Goal: Task Accomplishment & Management: Manage account settings

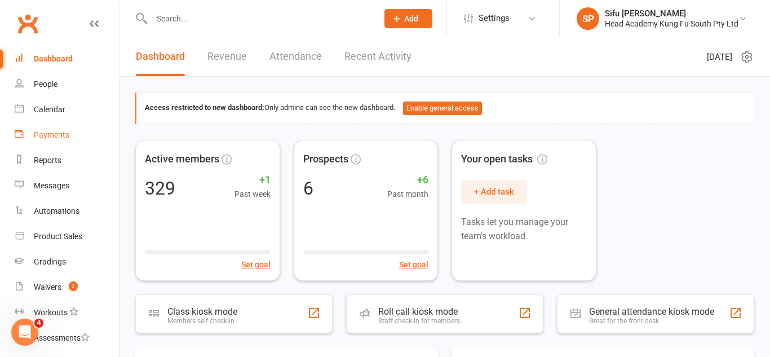
click at [63, 132] on div "Payments" at bounding box center [52, 134] width 36 height 9
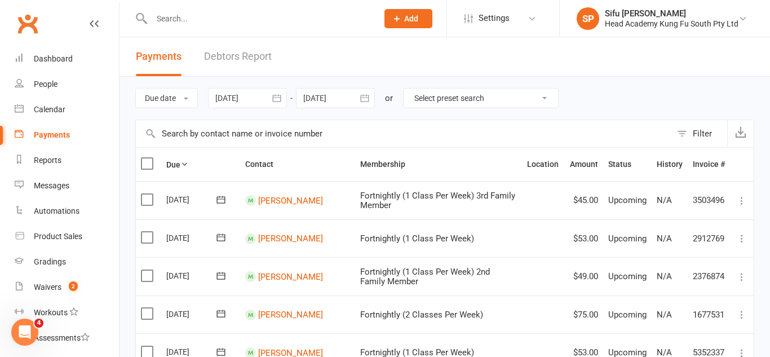
click at [261, 99] on div at bounding box center [247, 98] width 79 height 20
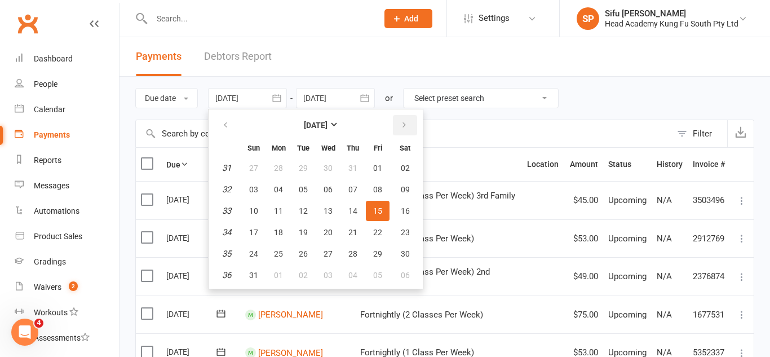
click at [407, 123] on icon "button" at bounding box center [404, 125] width 8 height 9
click at [302, 211] on span "16" at bounding box center [303, 210] width 9 height 9
type input "[DATE]"
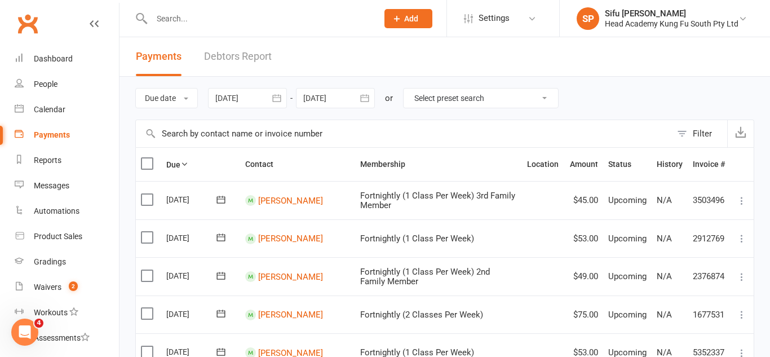
click at [330, 106] on div at bounding box center [335, 98] width 79 height 20
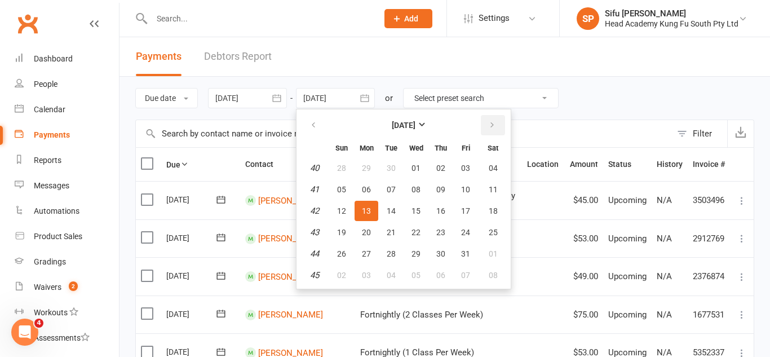
click at [500, 122] on button "button" at bounding box center [493, 125] width 24 height 20
click at [320, 127] on button "button" at bounding box center [314, 125] width 24 height 20
click at [410, 214] on button "17" at bounding box center [416, 211] width 24 height 20
type input "[DATE]"
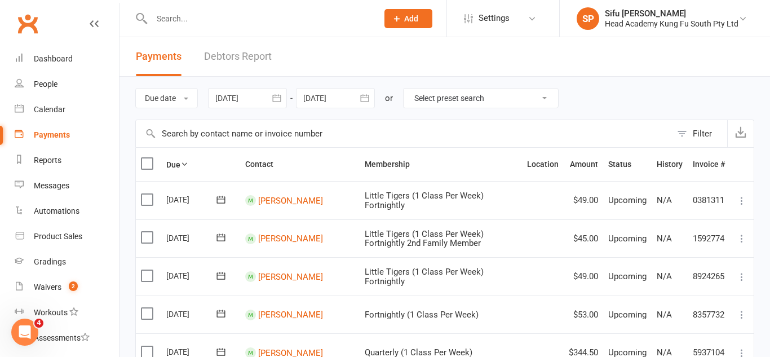
click at [669, 77] on div "Due date Due date Date paid Date failed Date settled [DATE] [DATE] Sun Mon Tue …" at bounding box center [444, 98] width 619 height 43
click at [87, 54] on link "Dashboard" at bounding box center [67, 58] width 104 height 25
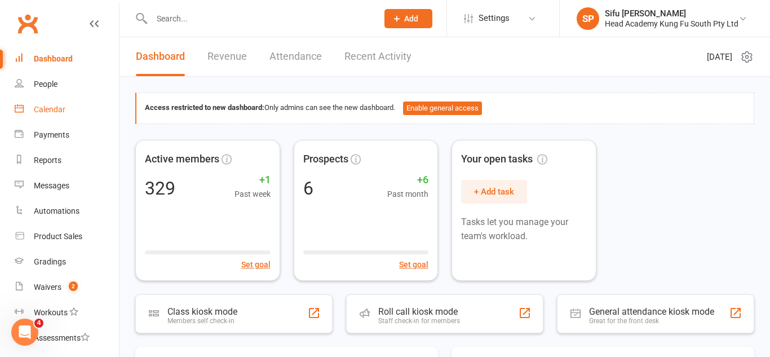
click at [59, 117] on link "Calendar" at bounding box center [67, 109] width 104 height 25
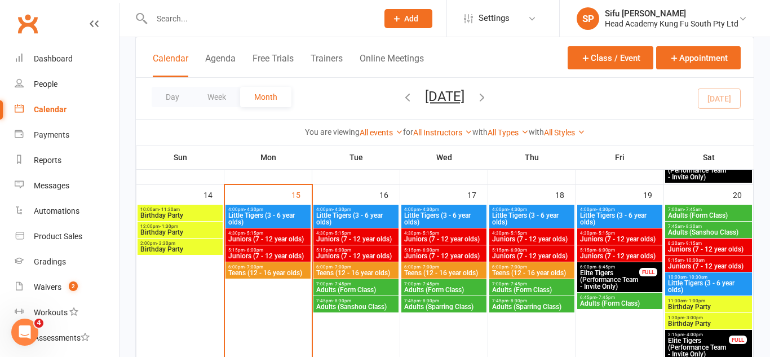
scroll to position [409, 0]
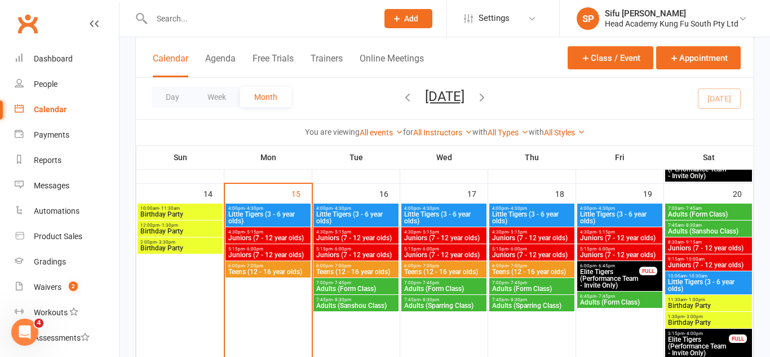
click at [289, 208] on span "4:00pm - 4:30pm" at bounding box center [268, 208] width 81 height 5
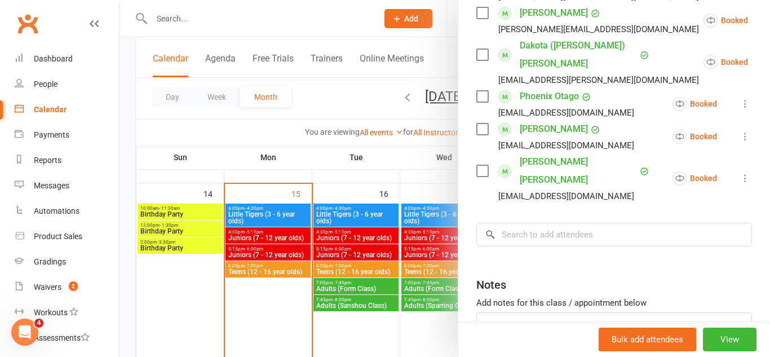
scroll to position [468, 0]
click at [524, 221] on input "search" at bounding box center [614, 233] width 276 height 24
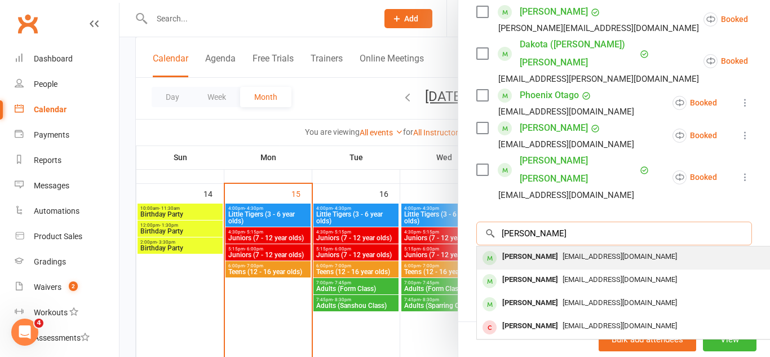
type input "[PERSON_NAME]"
click at [541, 249] on div "[PERSON_NAME]" at bounding box center [530, 257] width 65 height 16
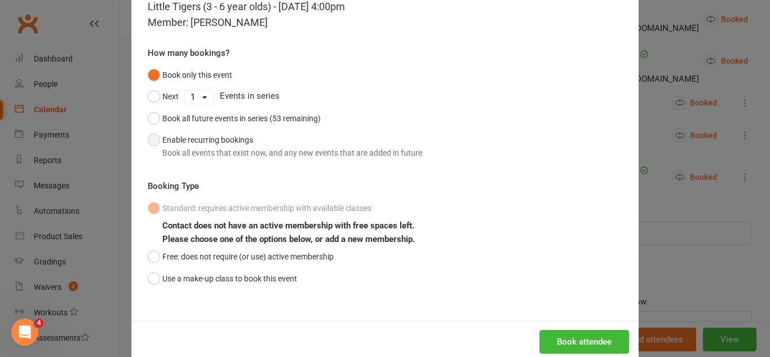
scroll to position [75, 0]
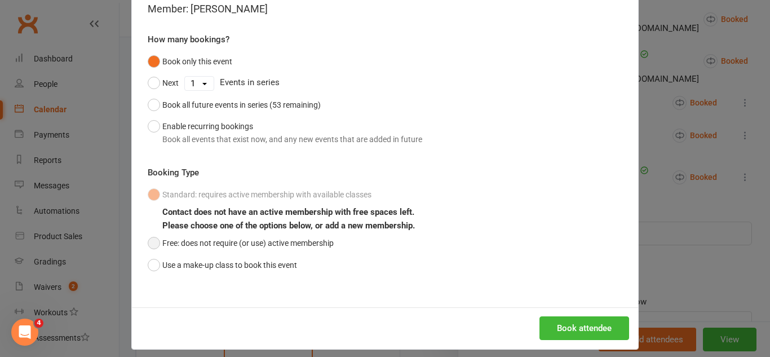
click at [325, 245] on button "Free: does not require (or use) active membership" at bounding box center [241, 242] width 186 height 21
click at [593, 330] on button "Book attendee" at bounding box center [584, 328] width 90 height 24
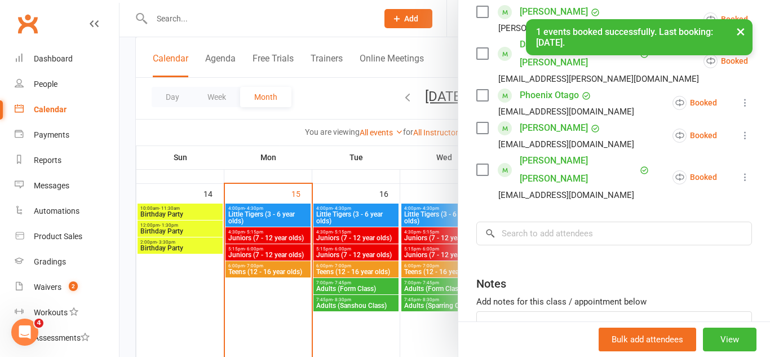
scroll to position [501, 0]
click at [570, 221] on input "search" at bounding box center [614, 233] width 276 height 24
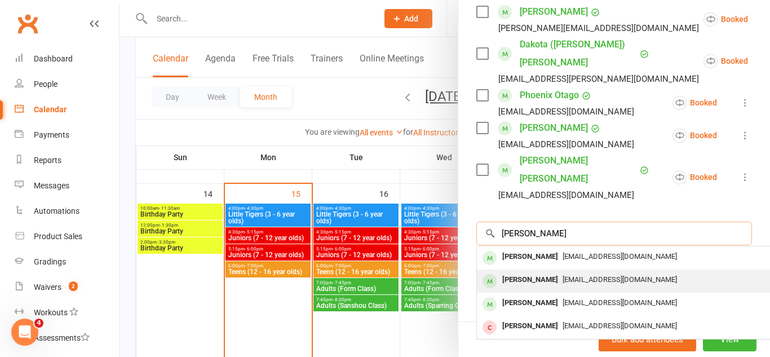
type input "[PERSON_NAME]"
click at [574, 272] on div "[EMAIL_ADDRESS][DOMAIN_NAME]" at bounding box center [645, 280] width 328 height 16
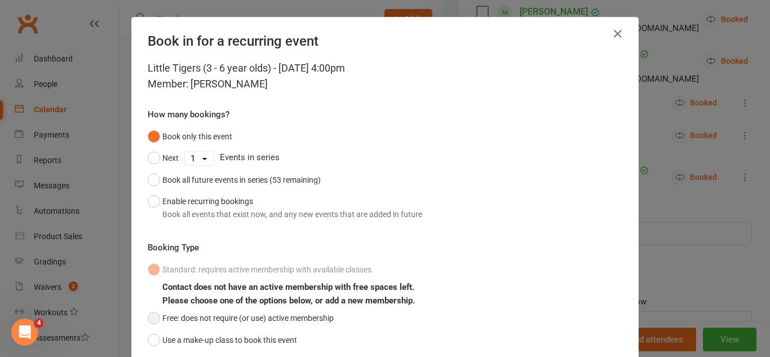
click at [316, 316] on button "Free: does not require (or use) active membership" at bounding box center [241, 317] width 186 height 21
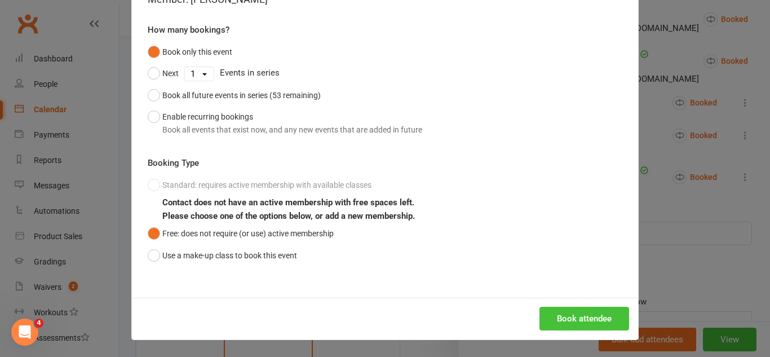
click at [560, 310] on button "Book attendee" at bounding box center [584, 319] width 90 height 24
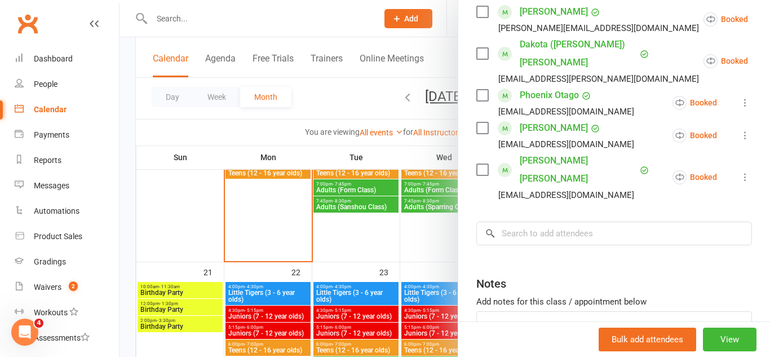
scroll to position [520, 0]
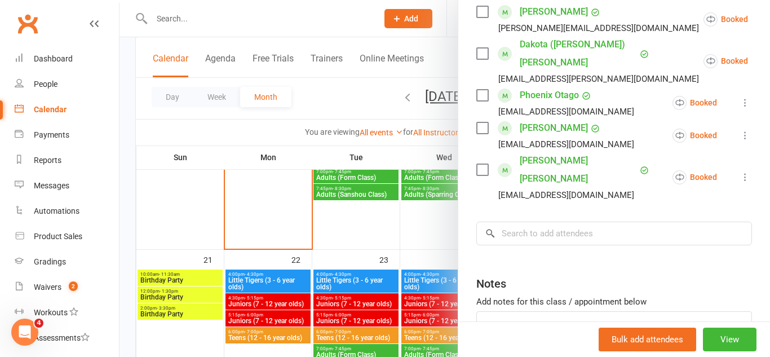
click at [285, 281] on div at bounding box center [444, 178] width 650 height 357
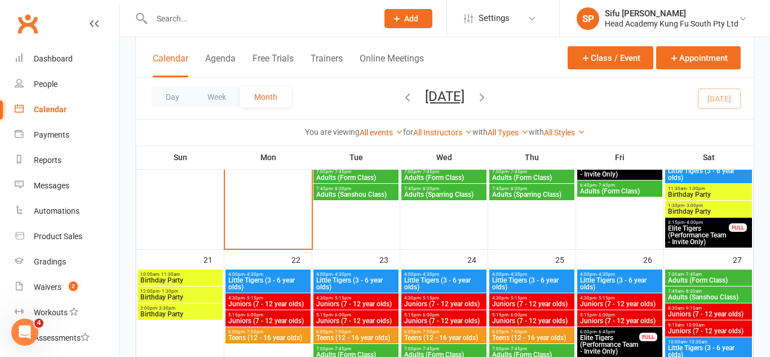
click at [280, 281] on span "Little Tigers (3 - 6 year olds)" at bounding box center [268, 284] width 81 height 14
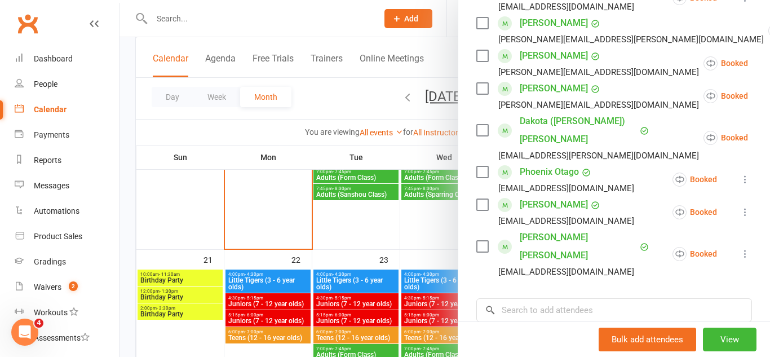
scroll to position [425, 0]
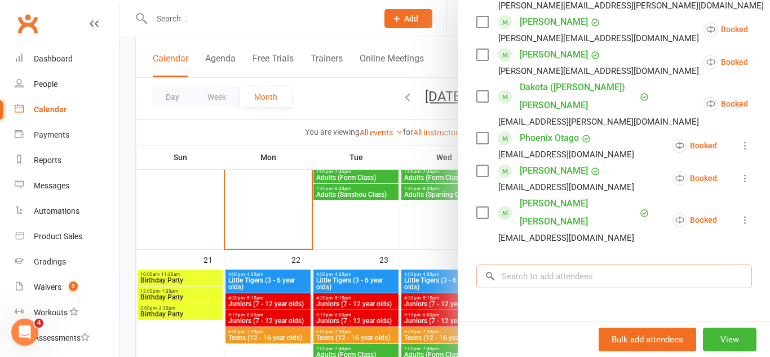
click at [533, 264] on input "search" at bounding box center [614, 276] width 276 height 24
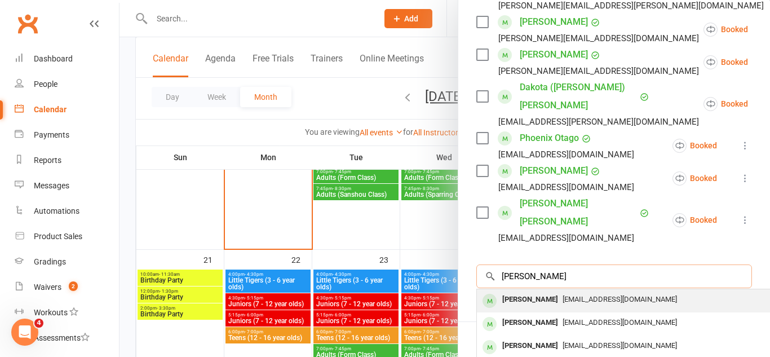
type input "[PERSON_NAME]"
click at [538, 291] on div "[PERSON_NAME]" at bounding box center [530, 299] width 65 height 16
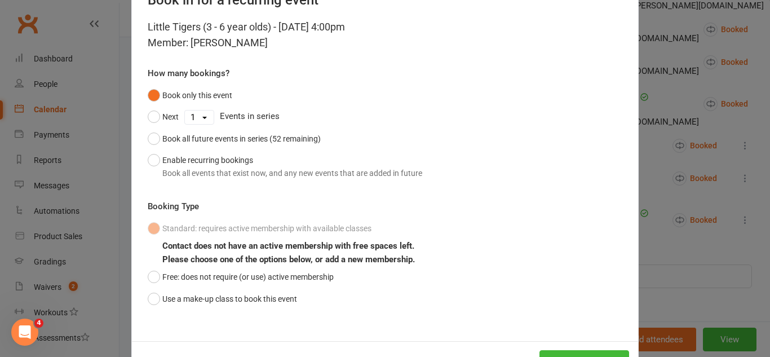
scroll to position [42, 0]
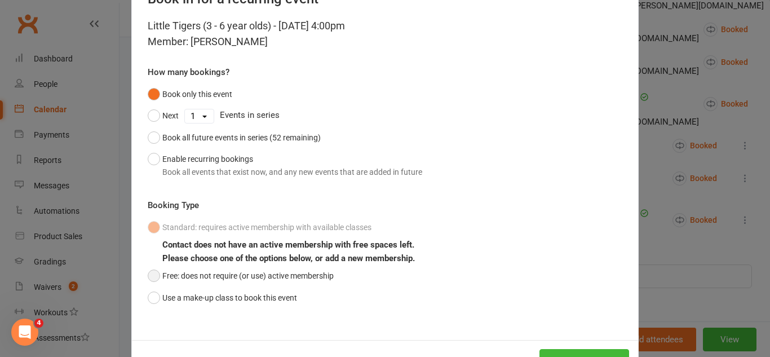
click at [274, 281] on button "Free: does not require (or use) active membership" at bounding box center [241, 275] width 186 height 21
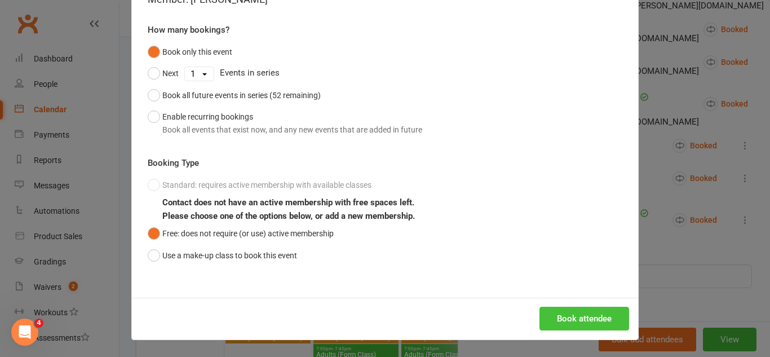
click at [560, 321] on button "Book attendee" at bounding box center [584, 319] width 90 height 24
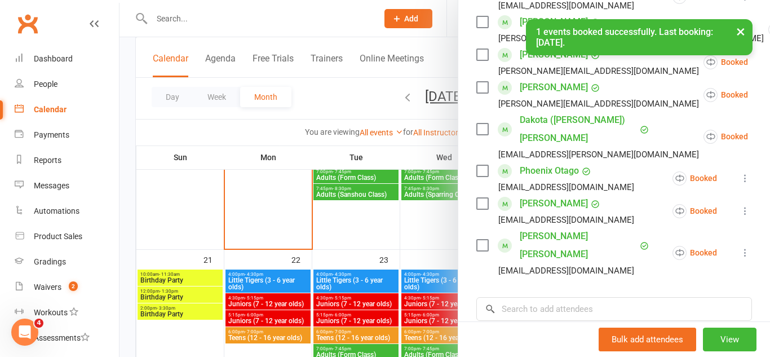
scroll to position [458, 0]
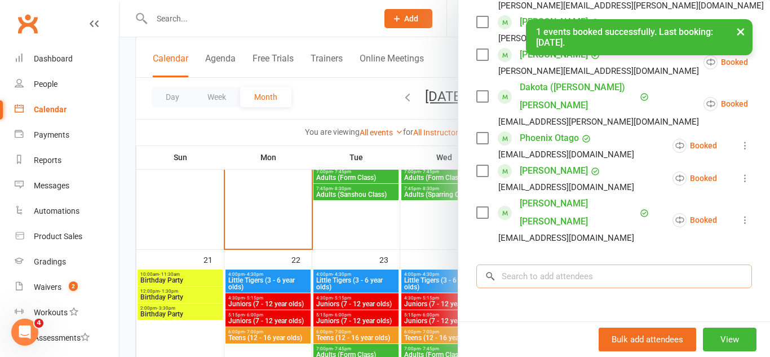
click at [603, 264] on input "search" at bounding box center [614, 276] width 276 height 24
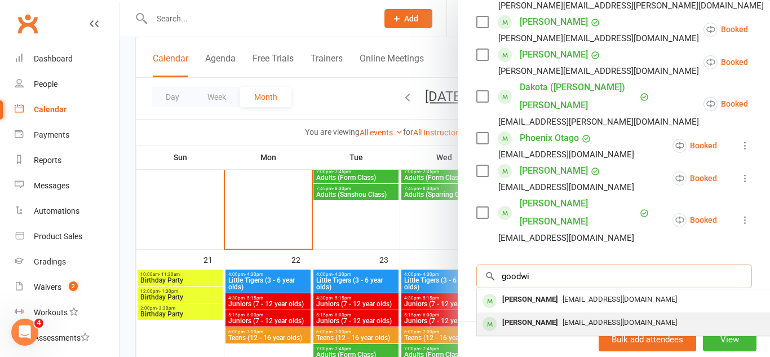
type input "goodwi"
click at [603, 318] on span "[EMAIL_ADDRESS][DOMAIN_NAME]" at bounding box center [619, 322] width 114 height 8
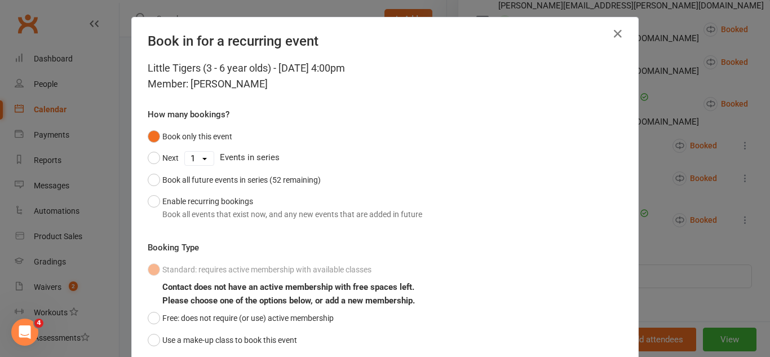
scroll to position [46, 0]
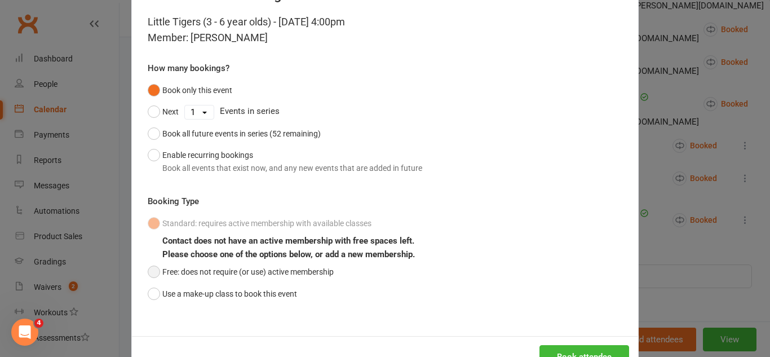
click at [260, 270] on button "Free: does not require (or use) active membership" at bounding box center [241, 271] width 186 height 21
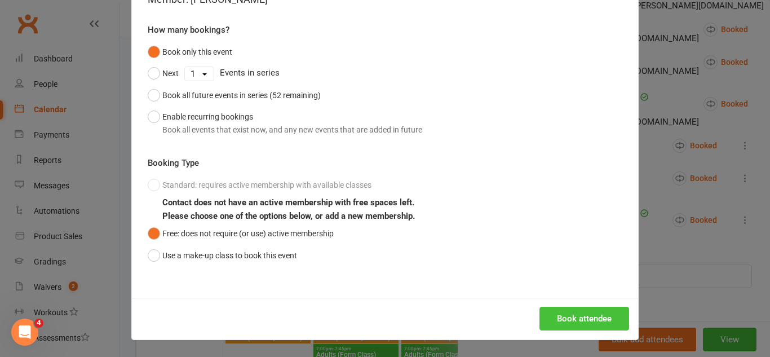
click at [575, 309] on button "Book attendee" at bounding box center [584, 319] width 90 height 24
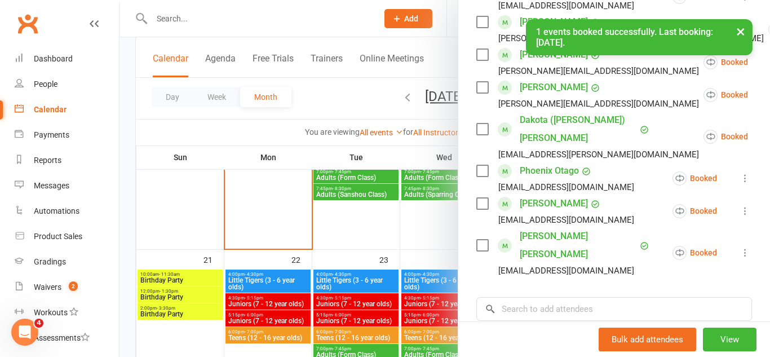
scroll to position [491, 0]
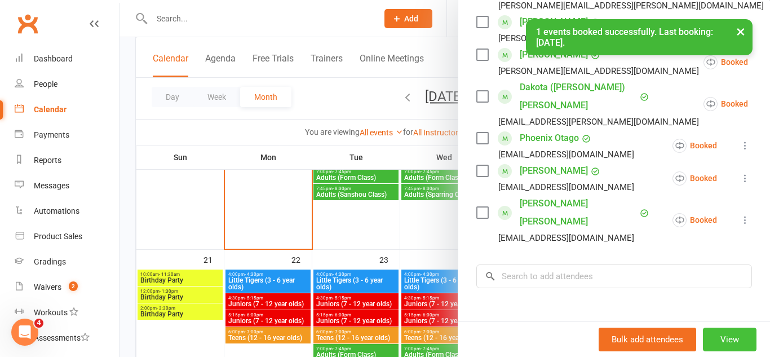
click at [713, 344] on button "View" at bounding box center [730, 339] width 54 height 24
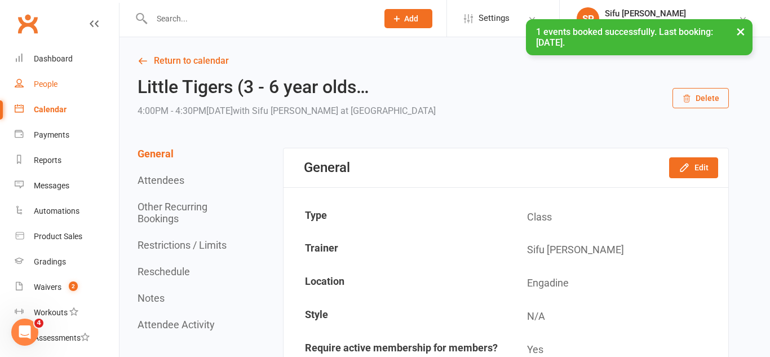
click at [33, 94] on link "People" at bounding box center [67, 84] width 104 height 25
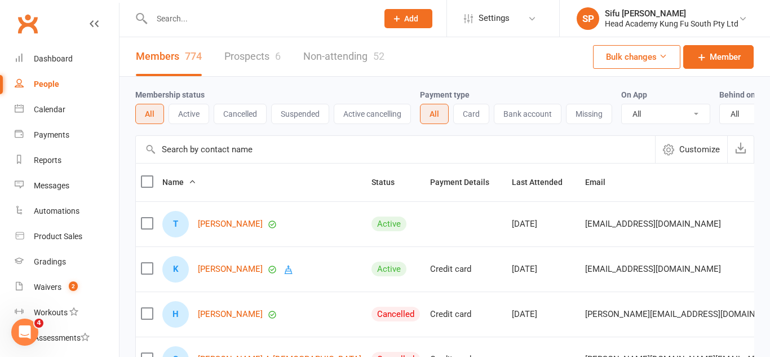
click at [215, 151] on input "text" at bounding box center [395, 149] width 519 height 27
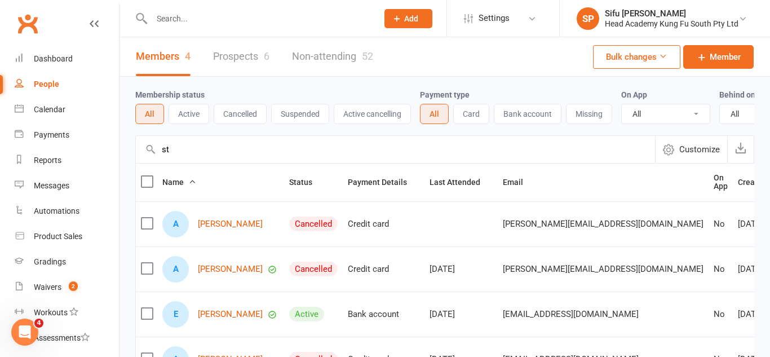
type input "s"
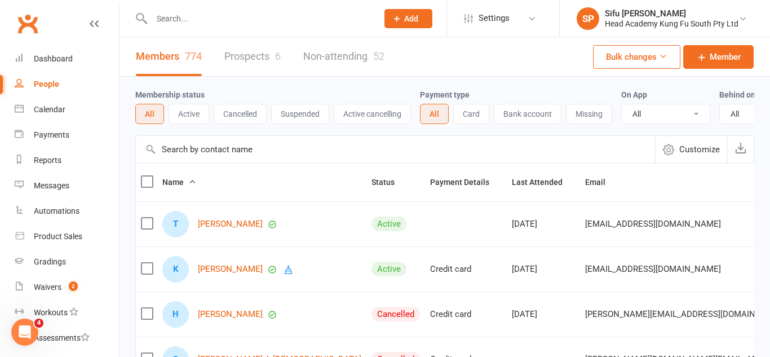
click at [259, 55] on link "Prospects 6" at bounding box center [252, 56] width 56 height 39
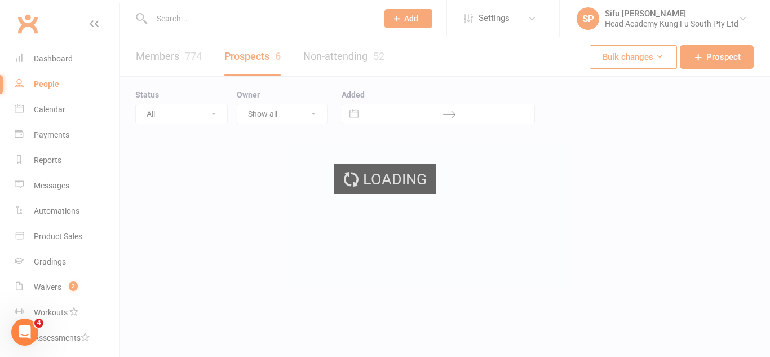
select select "25"
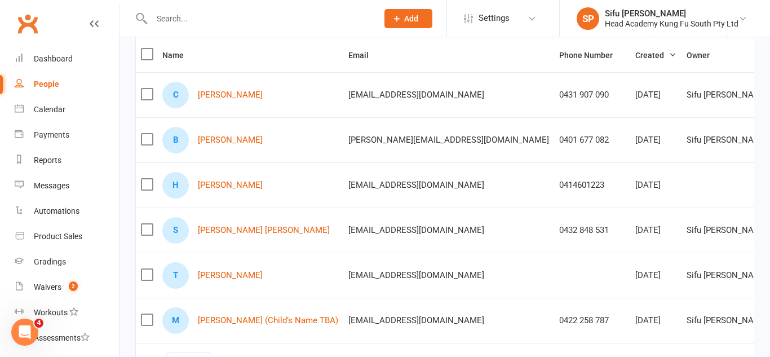
scroll to position [124, 0]
click at [78, 63] on link "Dashboard" at bounding box center [67, 58] width 104 height 25
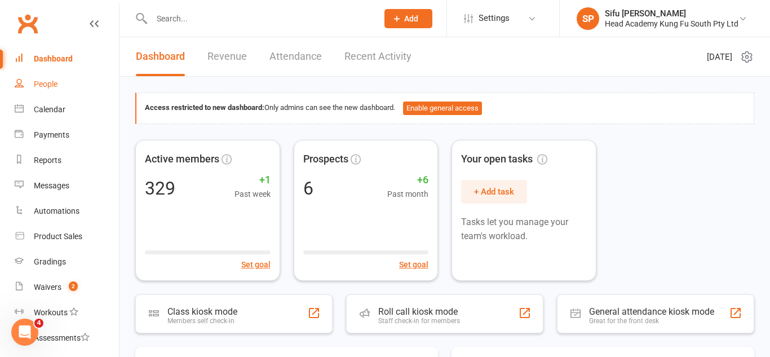
click at [61, 81] on link "People" at bounding box center [67, 84] width 104 height 25
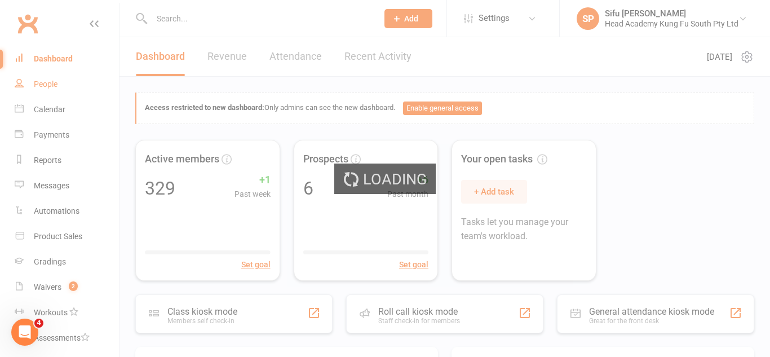
select select "25"
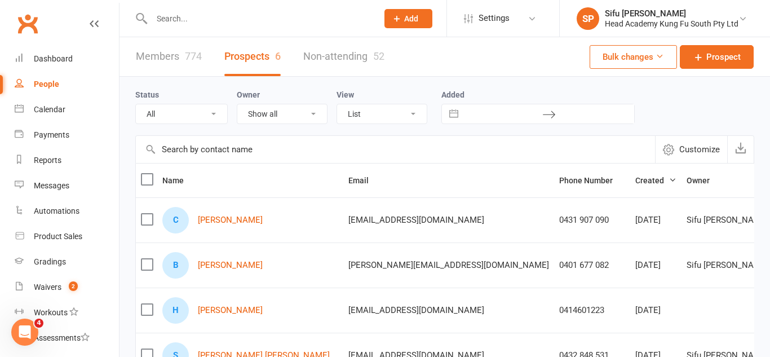
click at [214, 144] on input "text" at bounding box center [395, 149] width 519 height 27
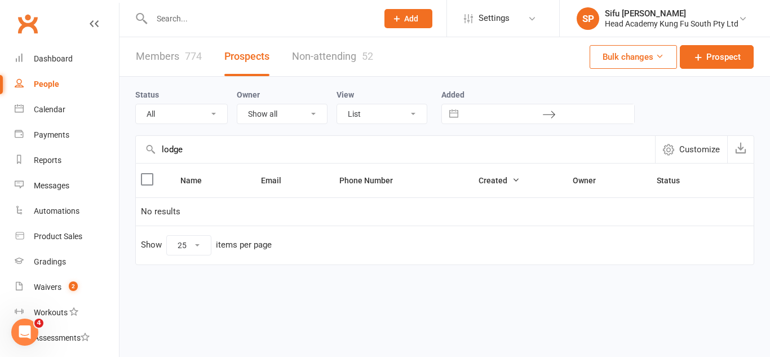
type input "lodge"
click at [171, 59] on link "Members 774" at bounding box center [169, 56] width 66 height 39
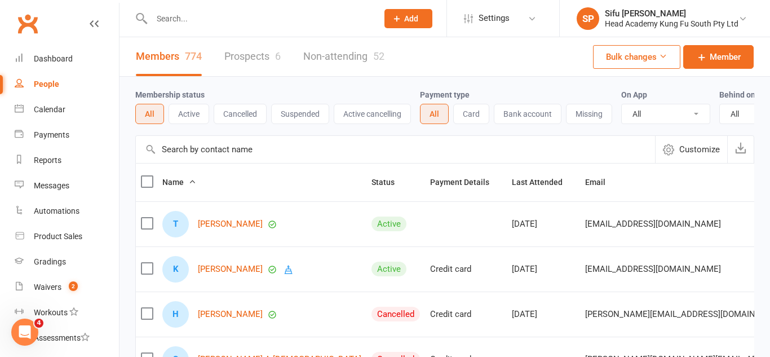
click at [210, 150] on input "text" at bounding box center [395, 149] width 519 height 27
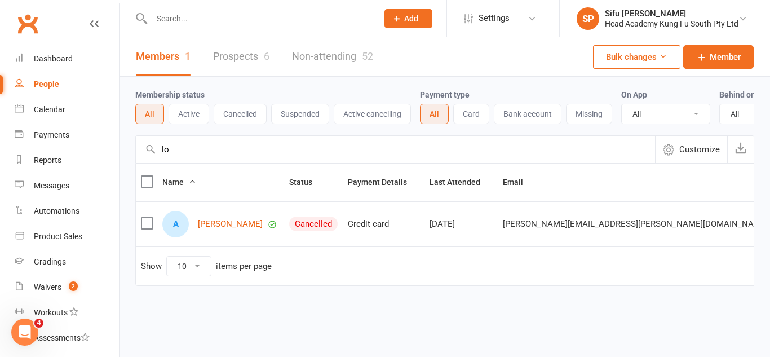
type input "l"
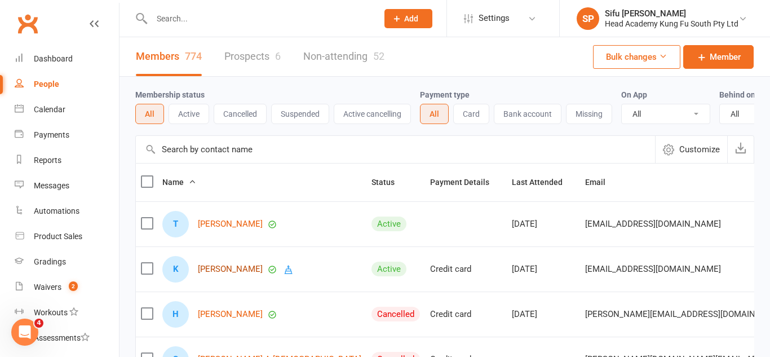
click at [232, 267] on link "[PERSON_NAME]" at bounding box center [230, 269] width 65 height 10
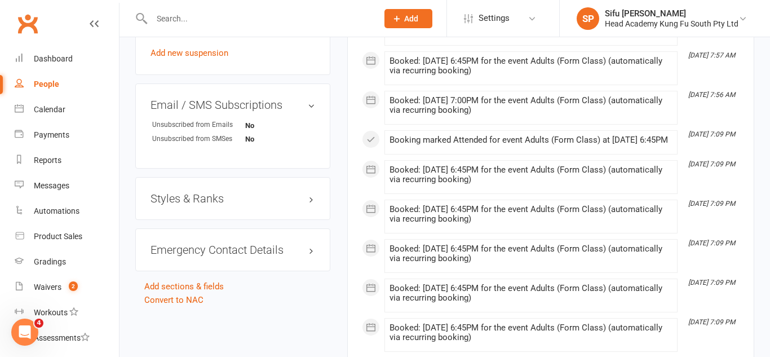
scroll to position [726, 0]
click at [239, 203] on div "Styles & Ranks" at bounding box center [232, 197] width 195 height 43
click at [242, 203] on h3 "Styles & Ranks" at bounding box center [232, 197] width 165 height 12
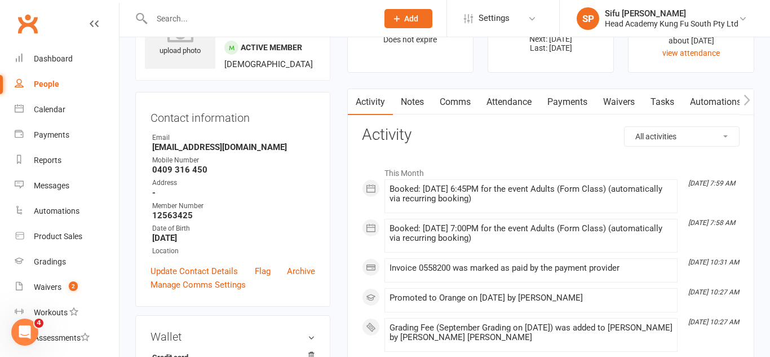
scroll to position [0, 0]
